Goal: Information Seeking & Learning: Learn about a topic

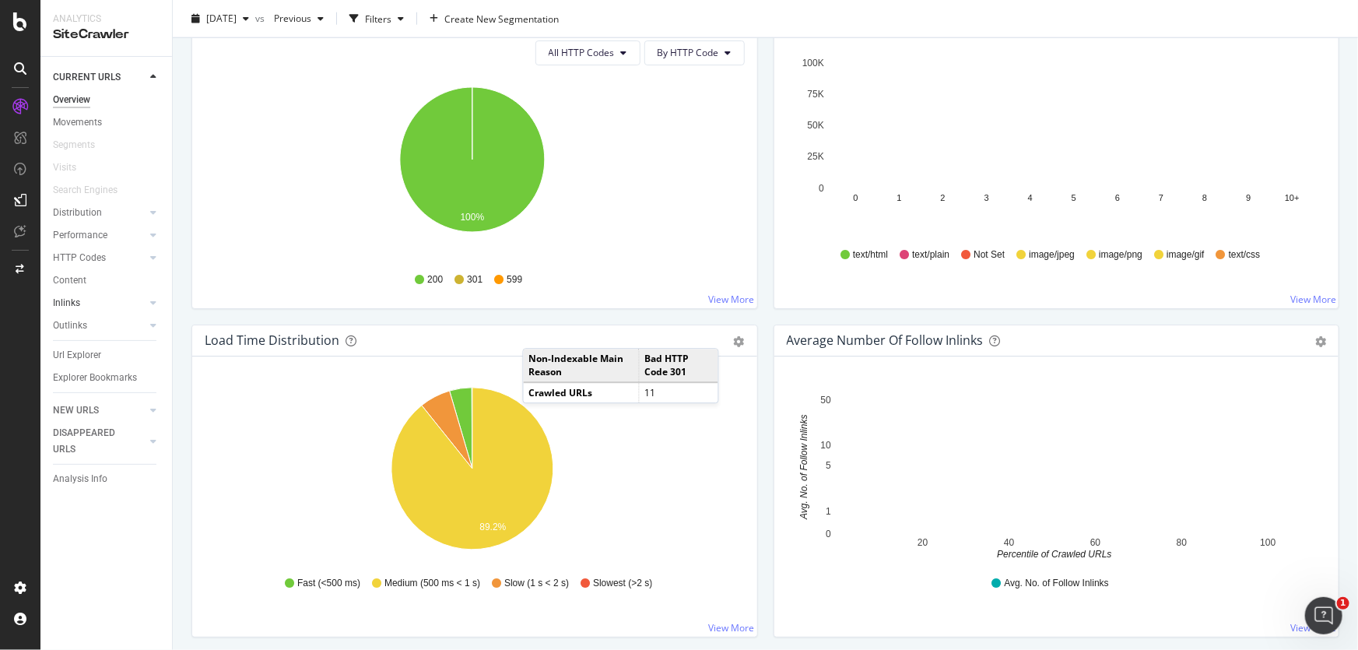
scroll to position [899, 0]
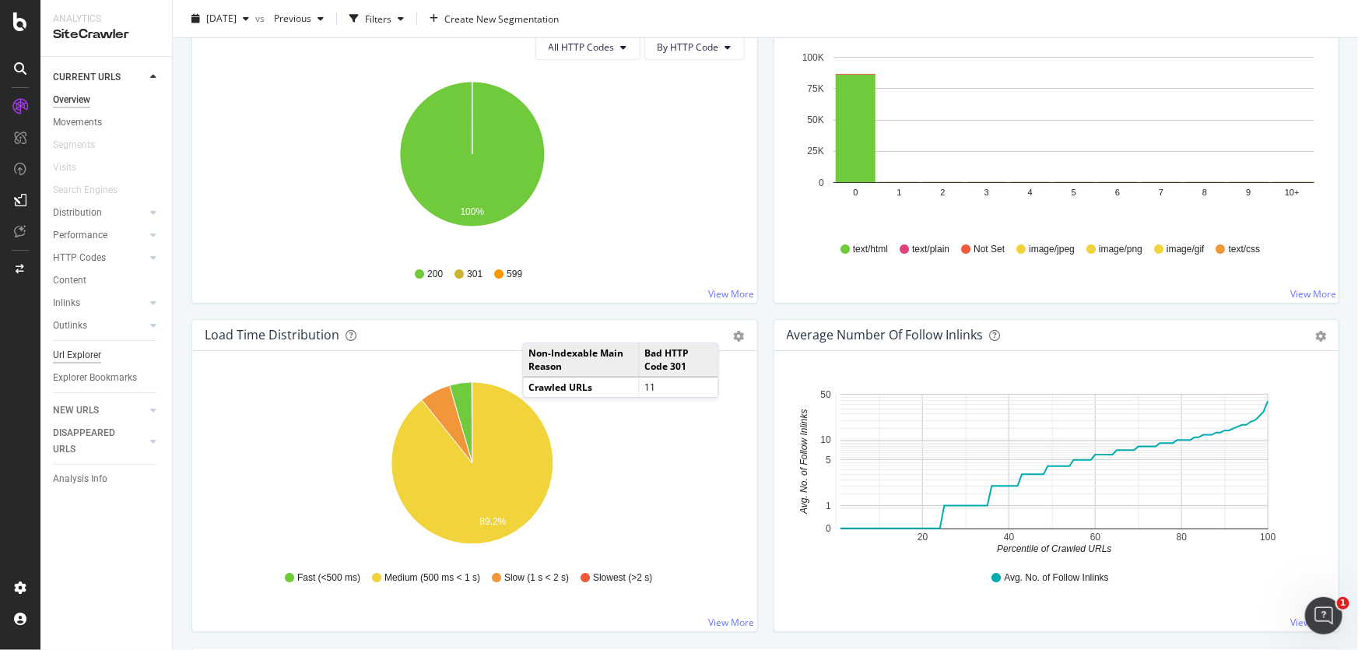
click at [79, 357] on div "Url Explorer" at bounding box center [77, 355] width 48 height 16
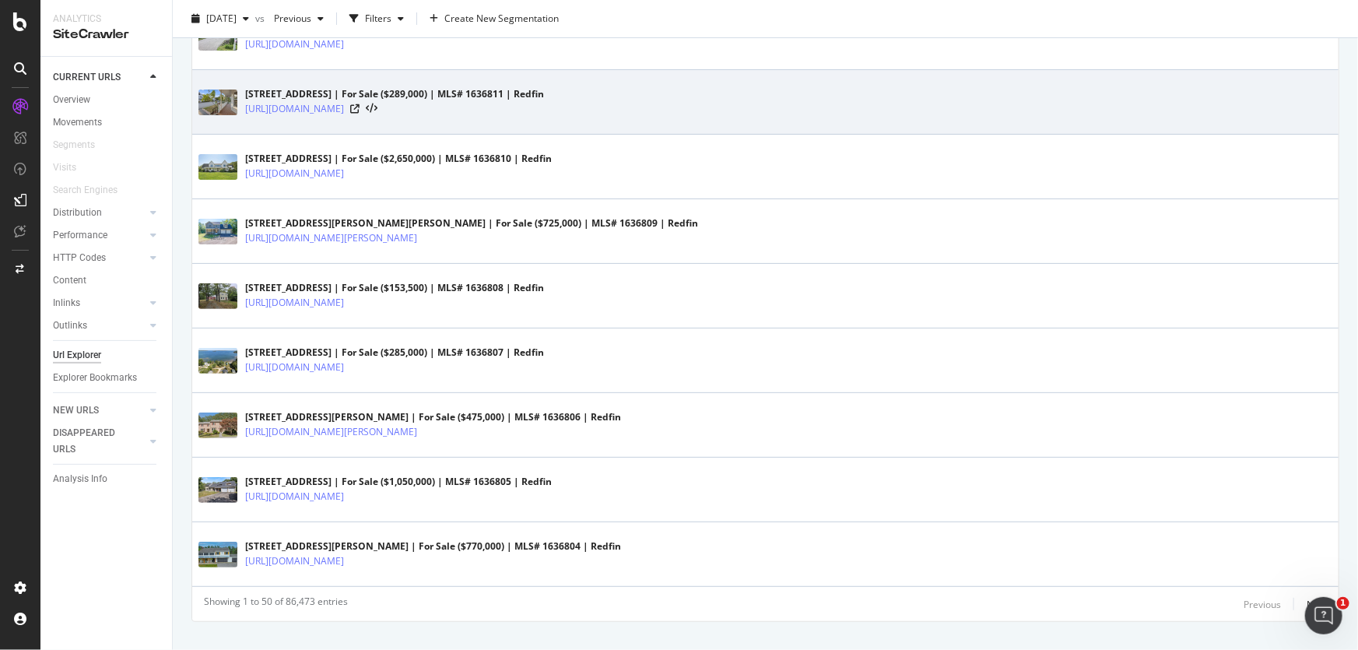
scroll to position [3100, 0]
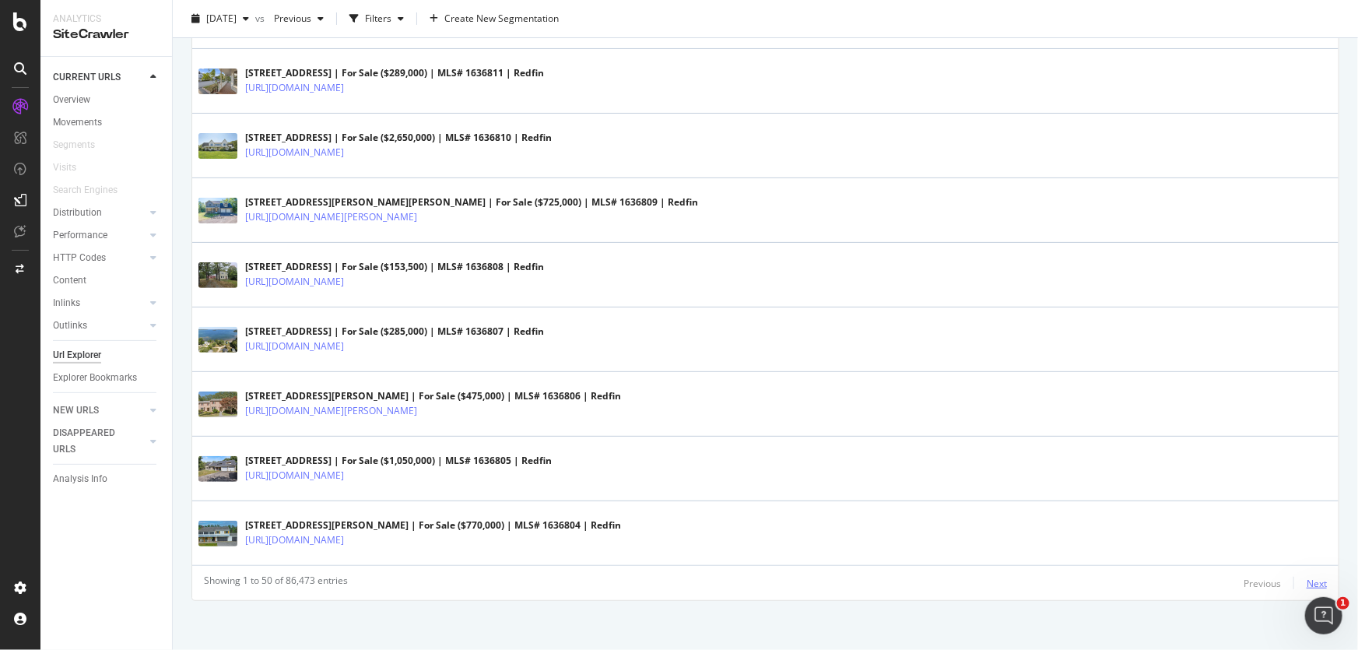
click at [1311, 583] on div "Next" at bounding box center [1316, 583] width 20 height 13
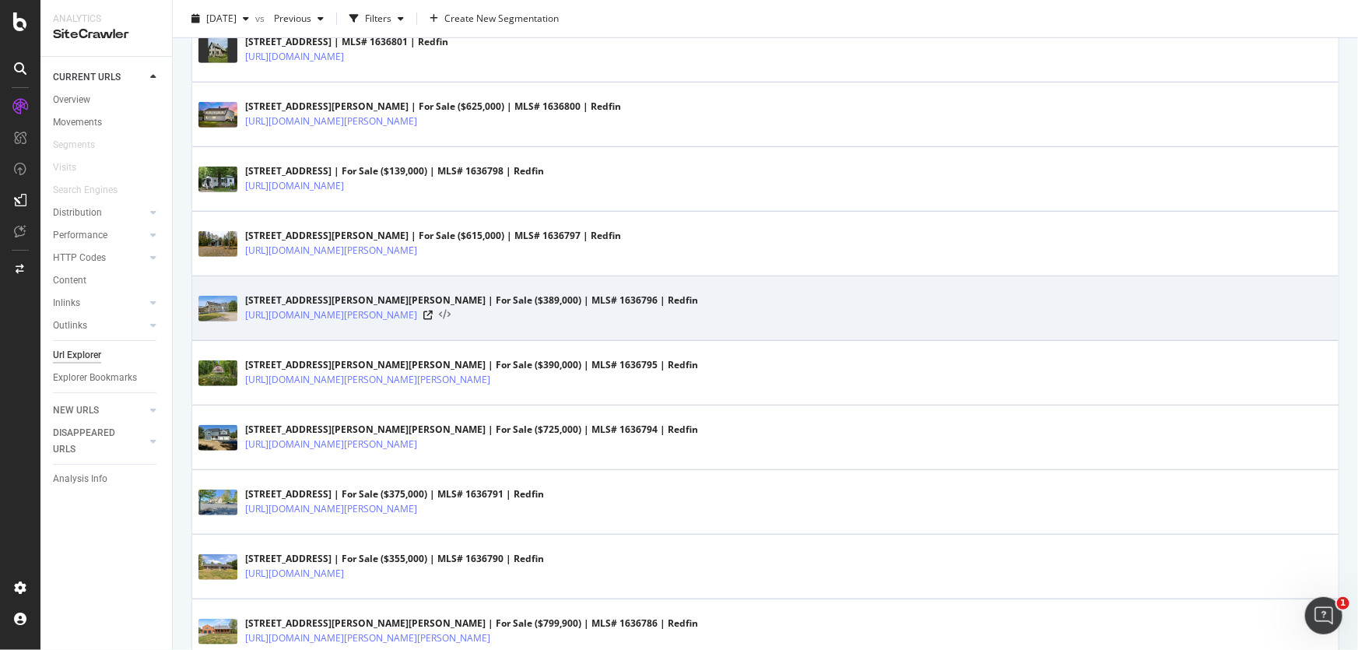
scroll to position [495, 0]
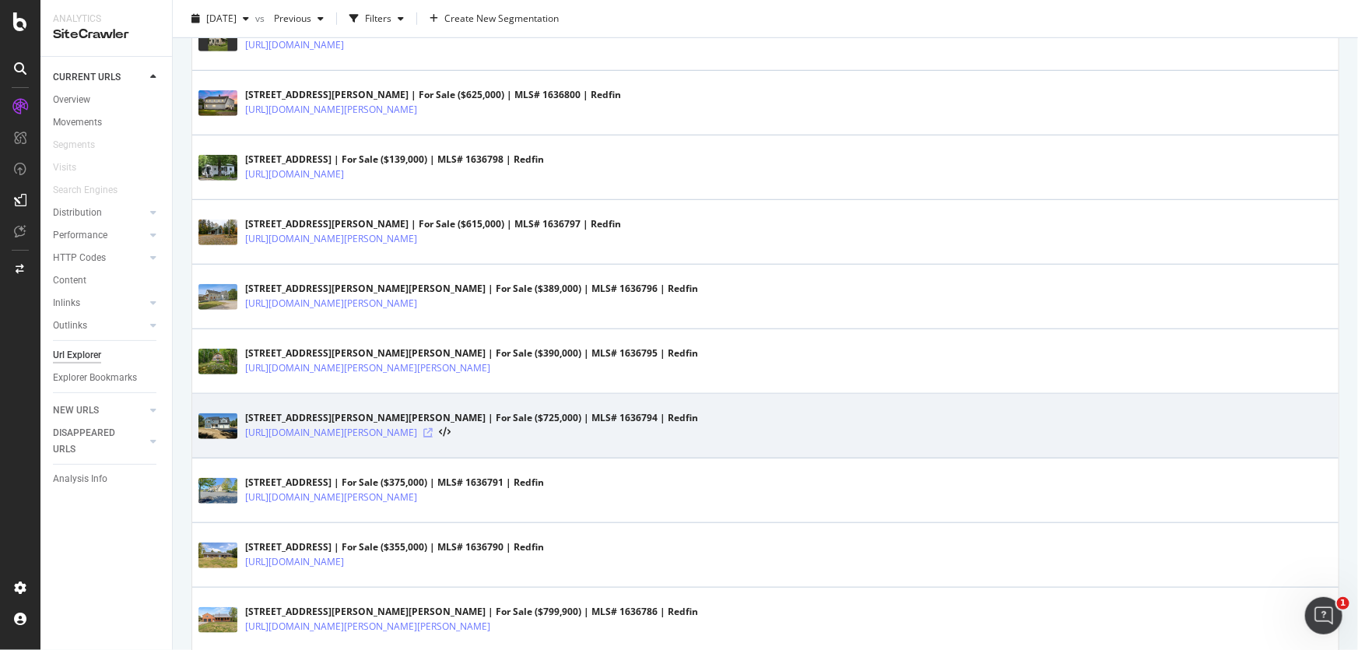
click at [433, 430] on icon at bounding box center [427, 432] width 9 height 9
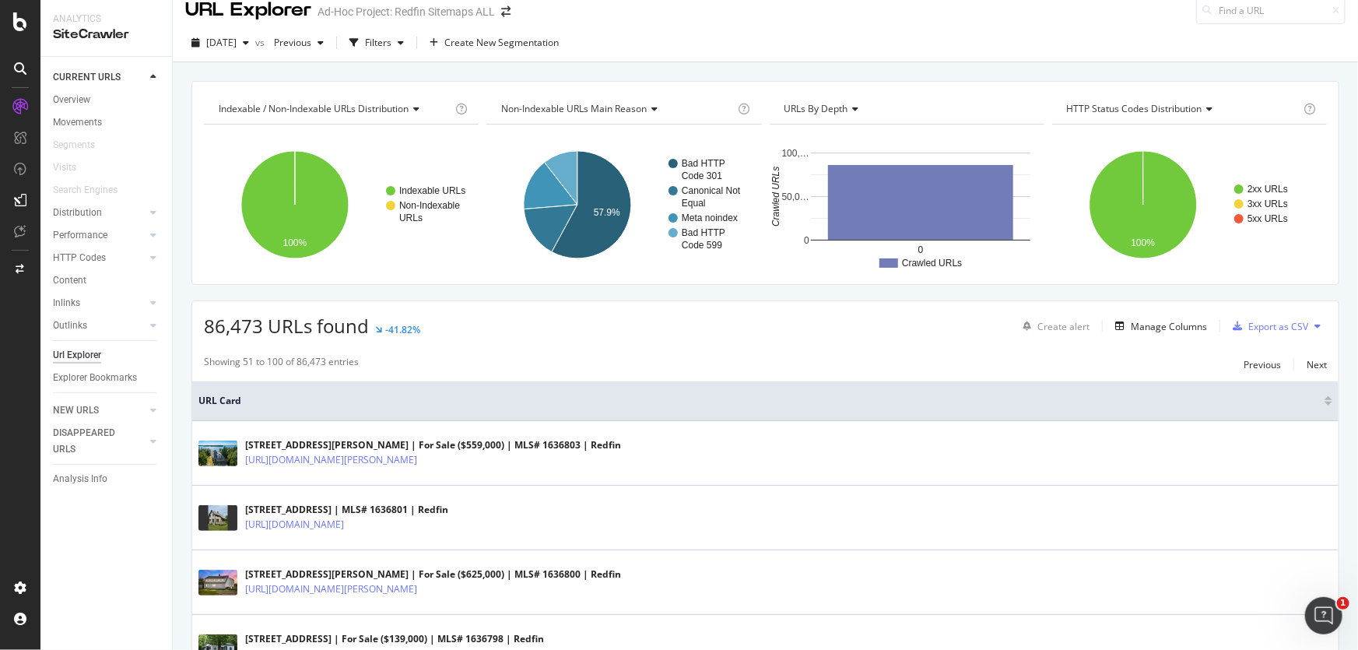
scroll to position [0, 0]
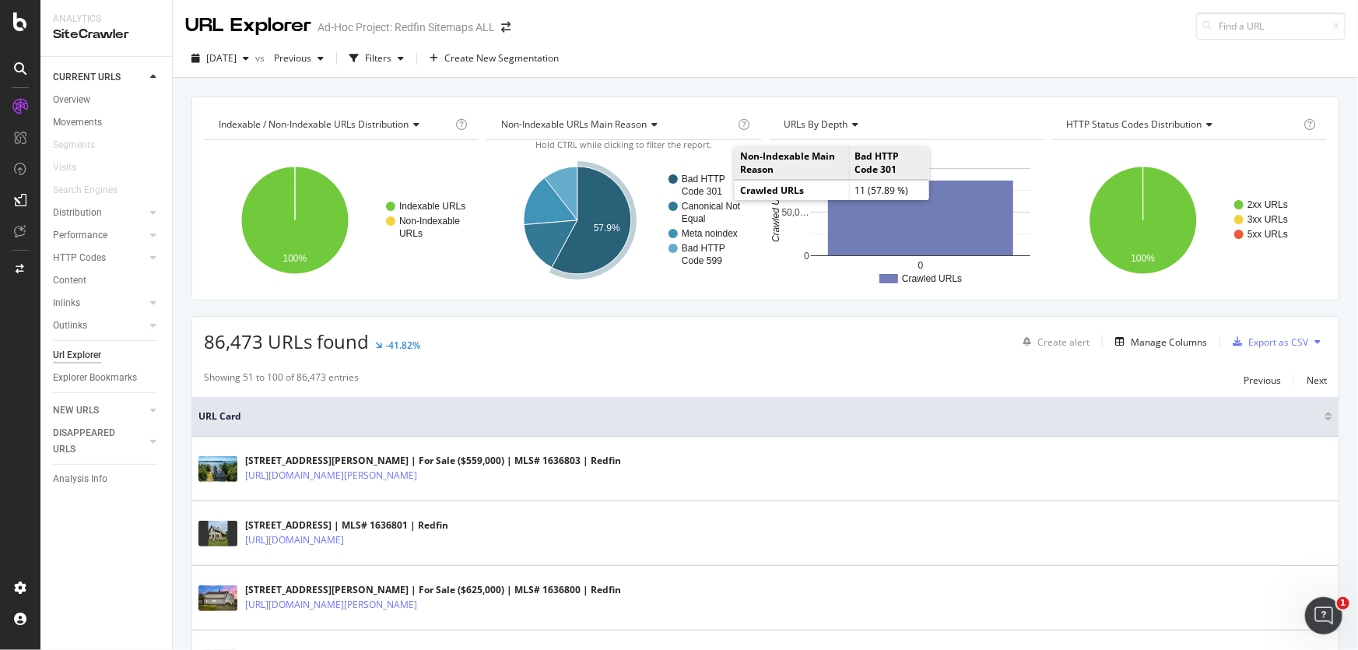
click at [699, 186] on text "Code 301" at bounding box center [702, 191] width 40 height 11
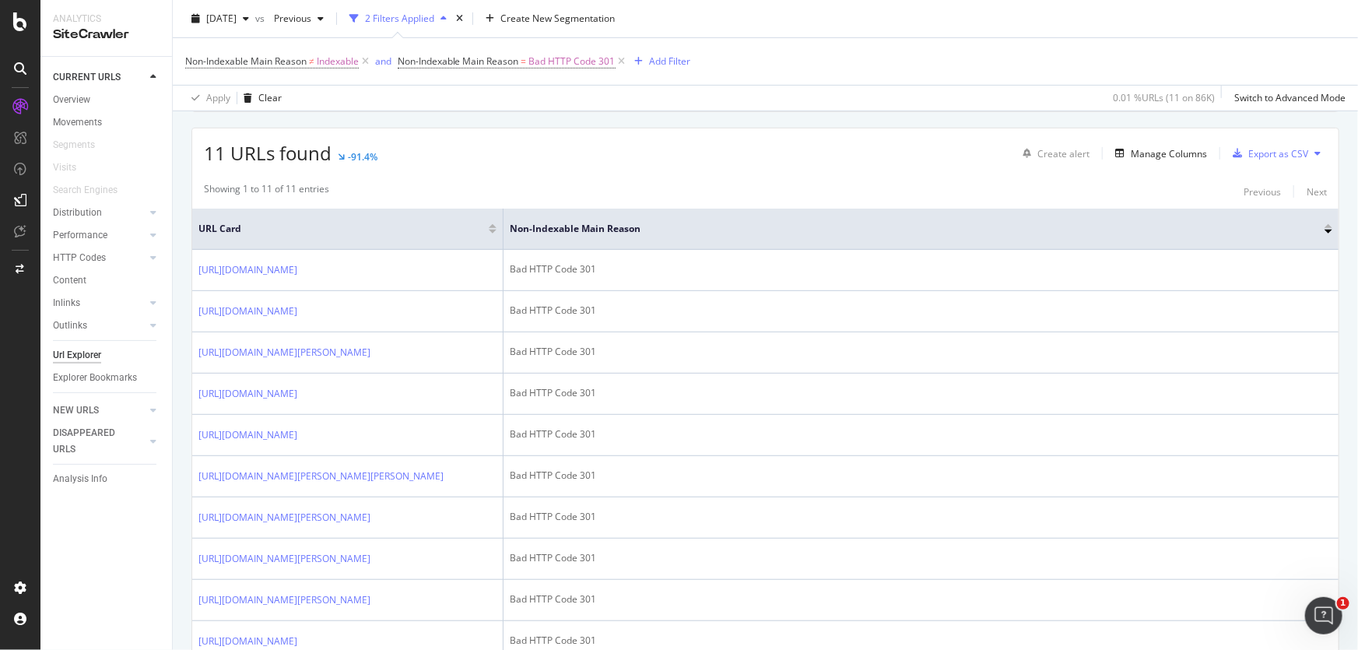
scroll to position [310, 0]
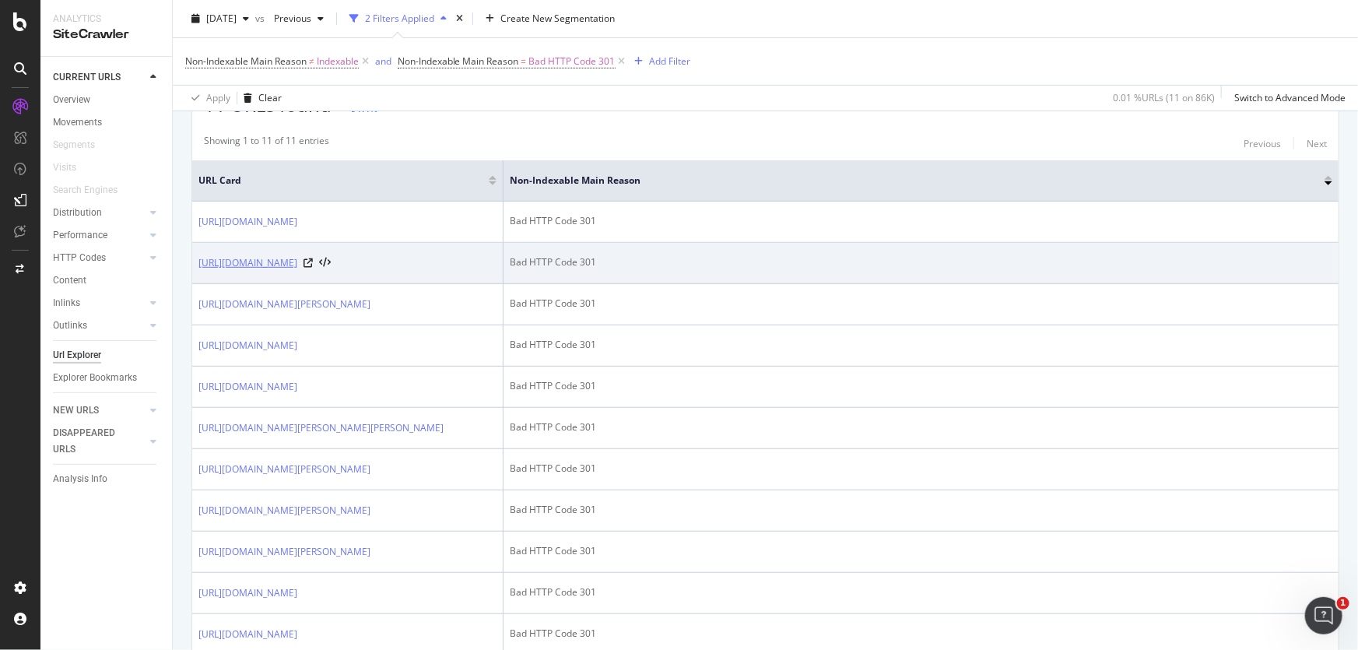
click at [297, 271] on link "[URL][DOMAIN_NAME]" at bounding box center [247, 263] width 99 height 16
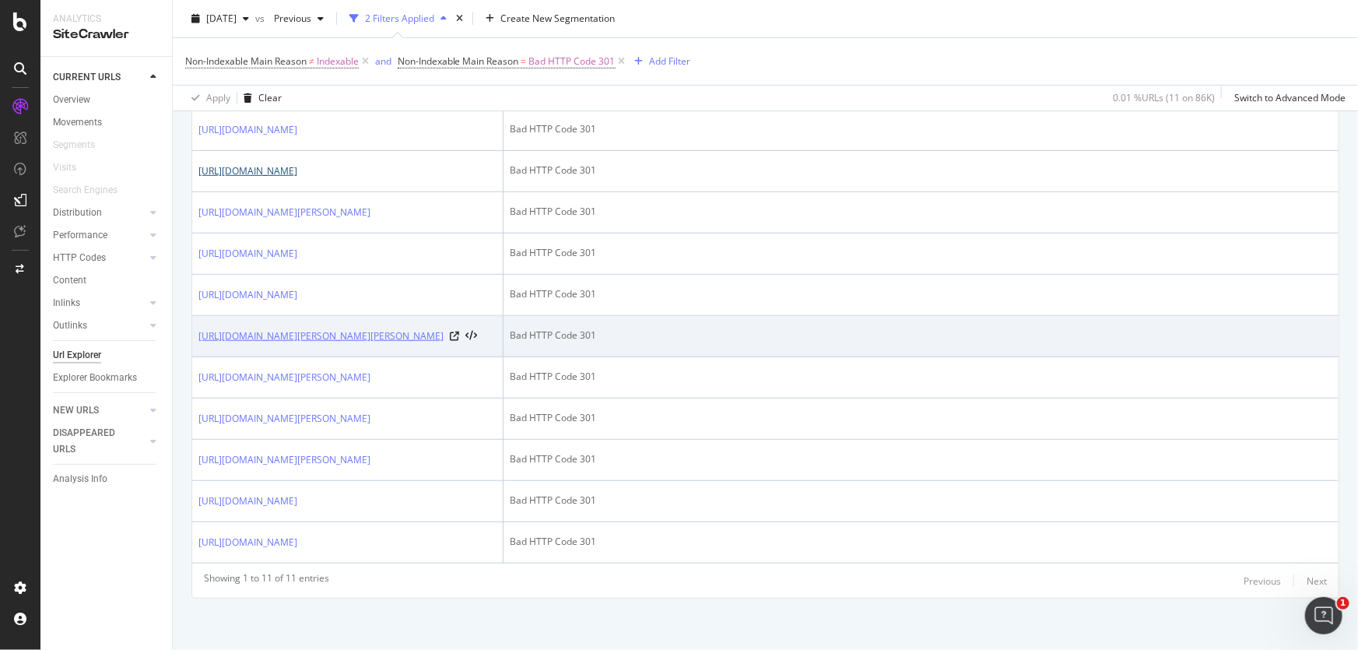
scroll to position [574, 0]
